Goal: Information Seeking & Learning: Understand process/instructions

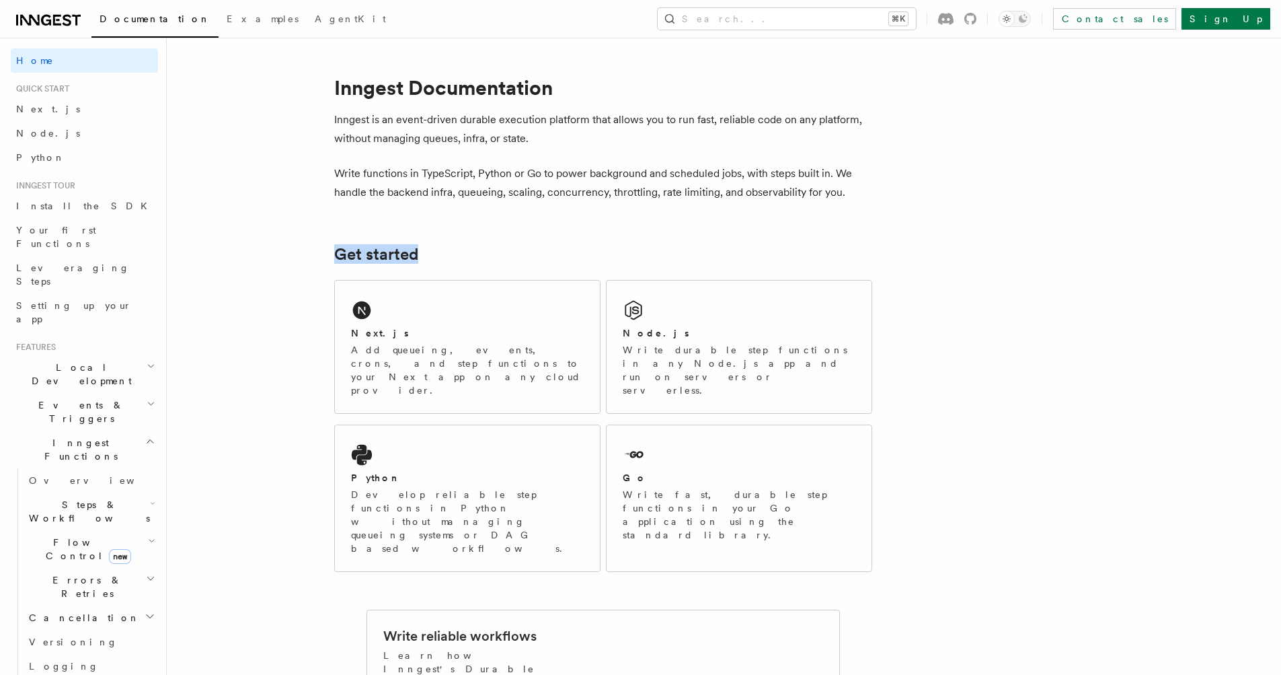
drag, startPoint x: 445, startPoint y: 253, endPoint x: 278, endPoint y: 251, distance: 166.8
click at [395, 318] on div "Next.js Add queueing, events, crons, and step functions to your Next app on any…" at bounding box center [467, 346] width 265 height 132
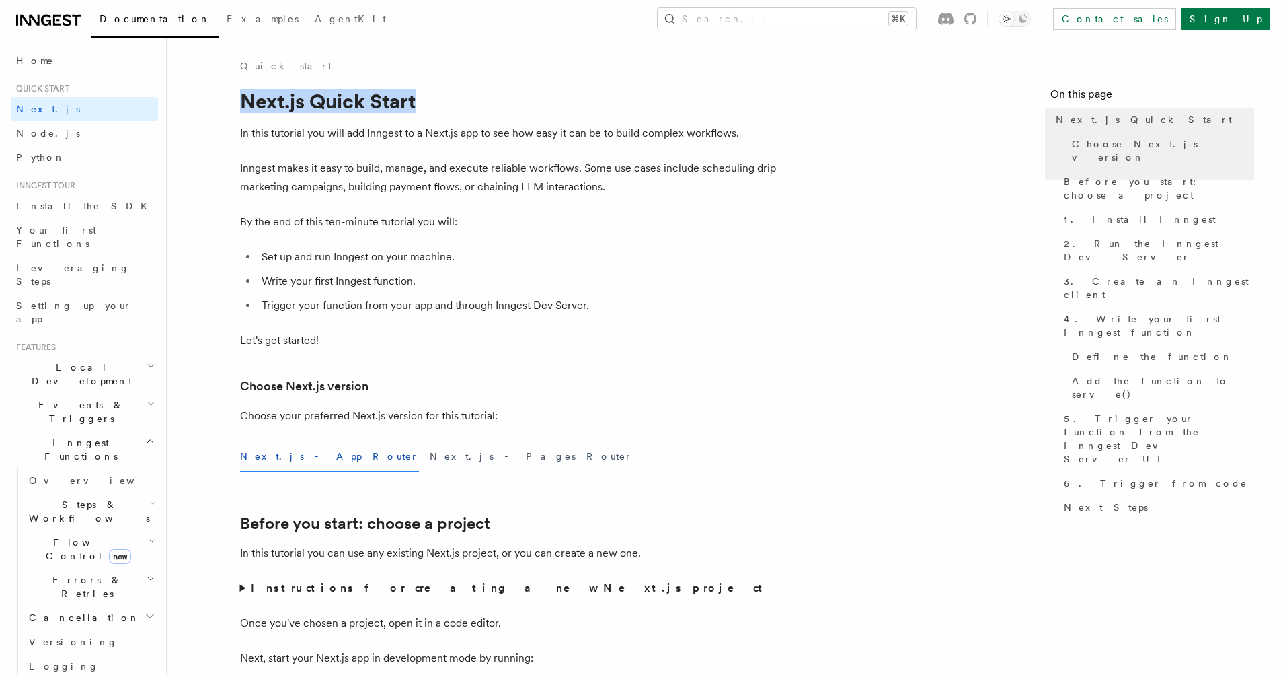
drag, startPoint x: 240, startPoint y: 104, endPoint x: 416, endPoint y: 107, distance: 176.2
click at [416, 107] on h1 "Next.js Quick Start" at bounding box center [509, 101] width 538 height 24
click at [77, 67] on link "Home" at bounding box center [84, 60] width 147 height 24
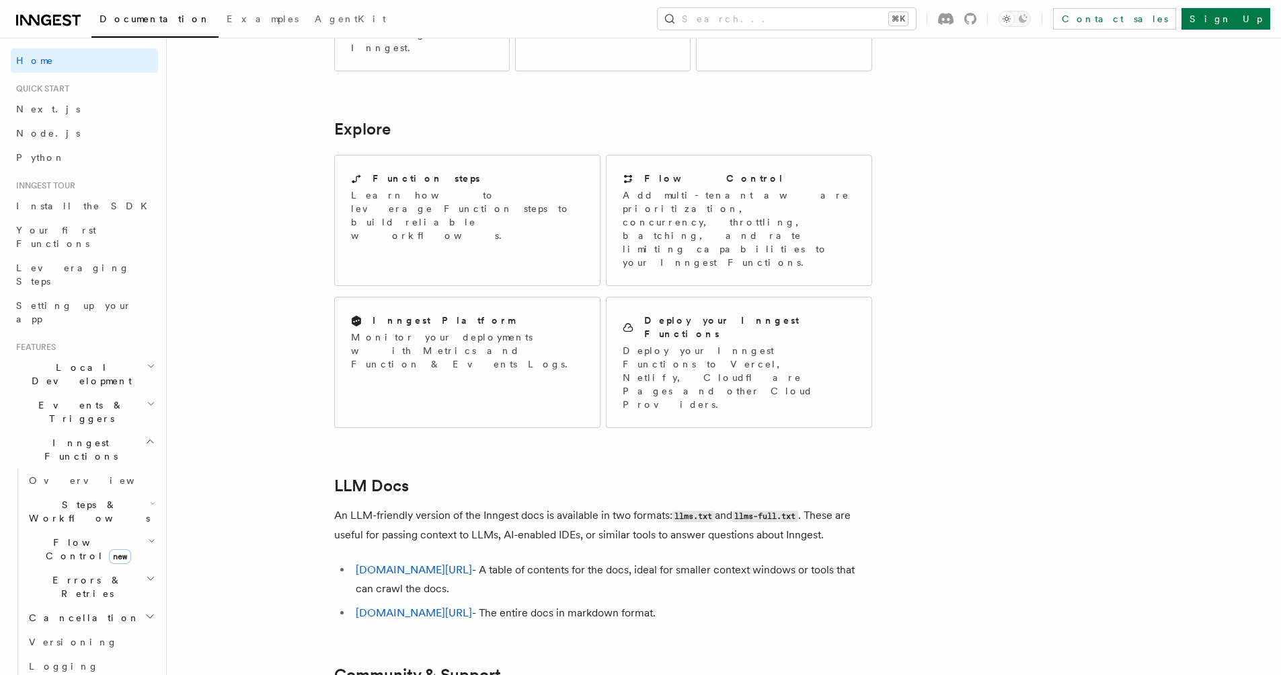
scroll to position [786, 0]
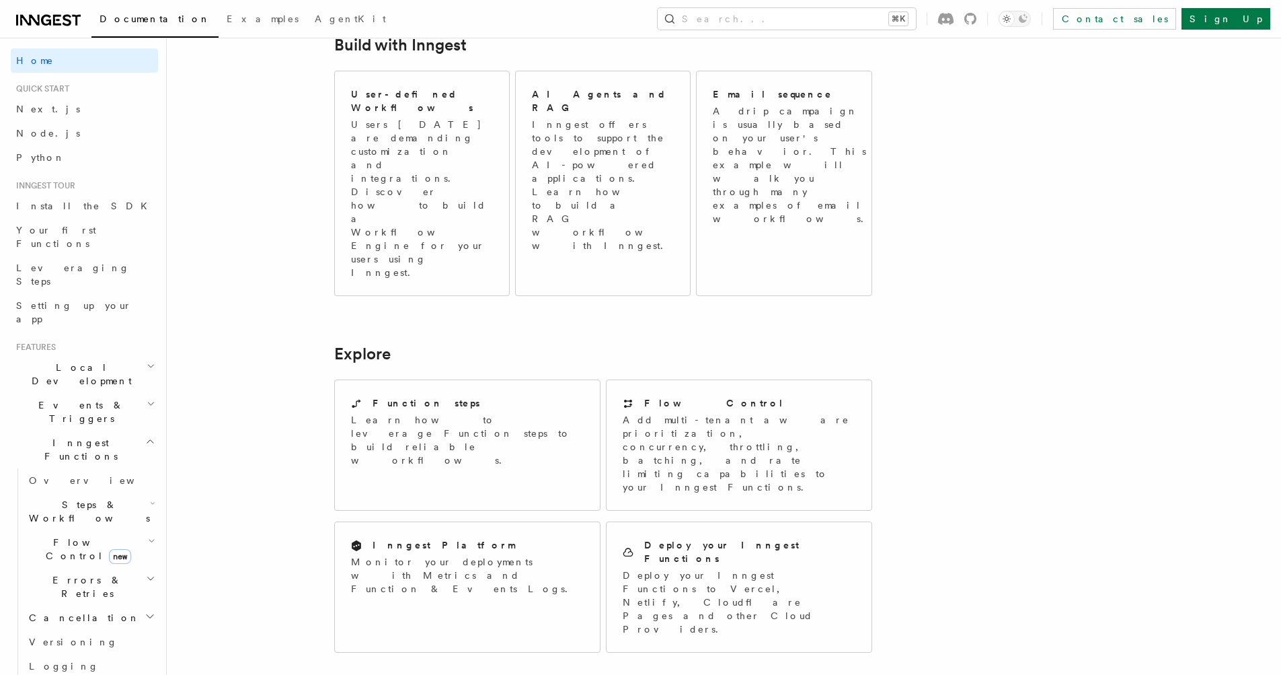
click at [51, 20] on icon at bounding box center [48, 20] width 65 height 16
